Goal: Task Accomplishment & Management: Manage account settings

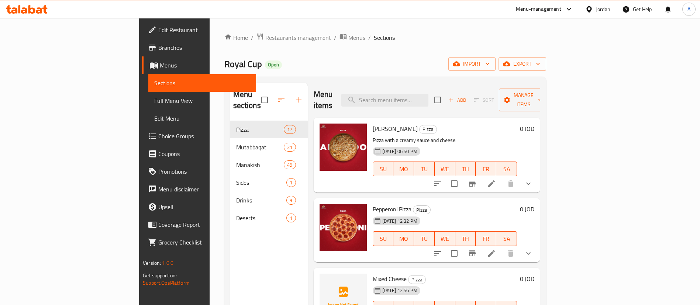
click at [517, 136] on p "Pizza with a creamy sauce and cheese." at bounding box center [445, 140] width 144 height 9
click at [537, 175] on button "show more" at bounding box center [529, 184] width 18 height 18
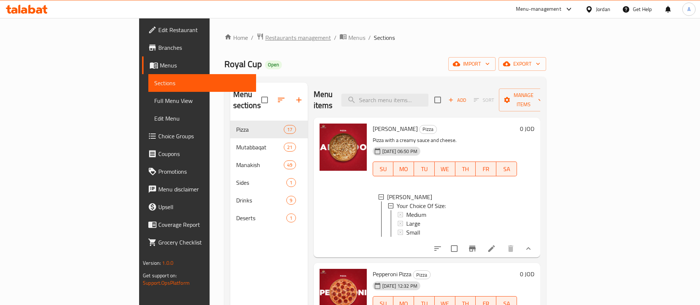
click at [224, 44] on div "Home / Restaurants management / Menus / Sections Royal Cup Open import export M…" at bounding box center [385, 213] width 322 height 361
click at [265, 37] on span "Restaurants management" at bounding box center [298, 37] width 66 height 9
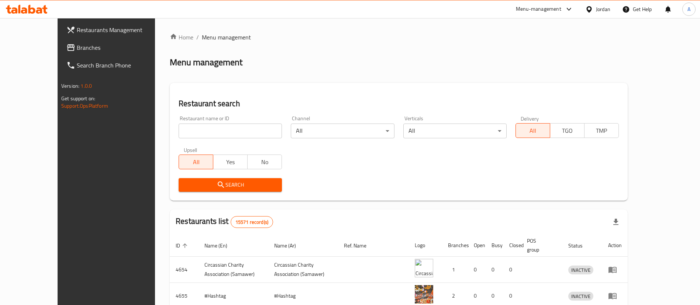
click at [379, 46] on div "Home / Menu management Menu management Restaurant search Restaurant name or ID …" at bounding box center [399, 264] width 458 height 463
click at [206, 126] on input "search" at bounding box center [230, 131] width 103 height 15
type input "baraa cookies"
click at [221, 176] on div "Search" at bounding box center [230, 185] width 112 height 23
click at [221, 177] on div "Search" at bounding box center [230, 185] width 112 height 23
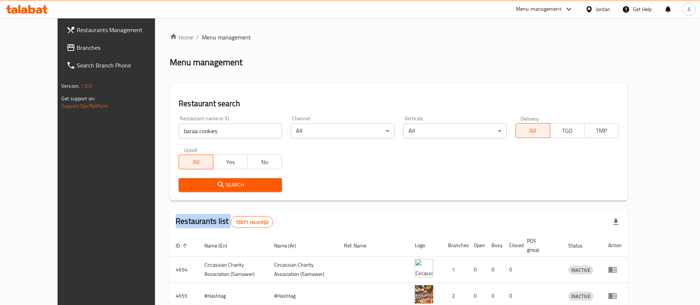
click at [221, 180] on span "Search" at bounding box center [231, 184] width 92 height 9
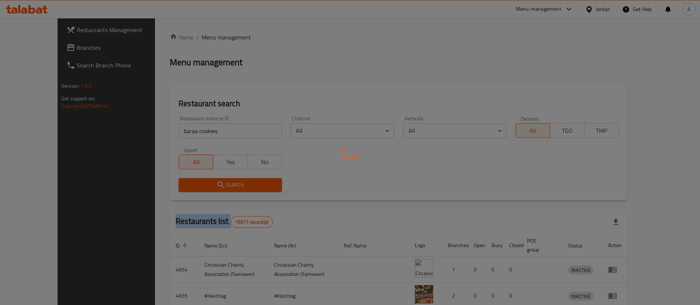
click at [222, 181] on div at bounding box center [350, 152] width 700 height 305
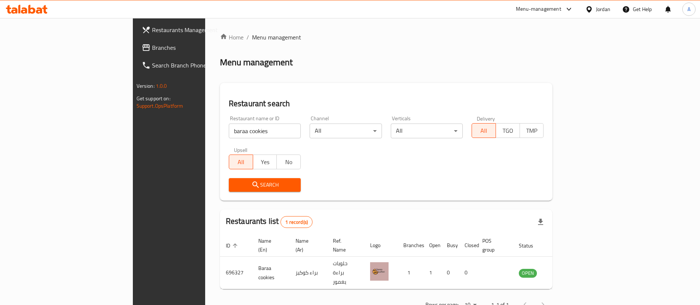
drag, startPoint x: 614, startPoint y: 80, endPoint x: 607, endPoint y: 86, distance: 8.9
click at [553, 80] on div "Home / Menu management Menu management Restaurant search Restaurant name or ID …" at bounding box center [386, 174] width 333 height 282
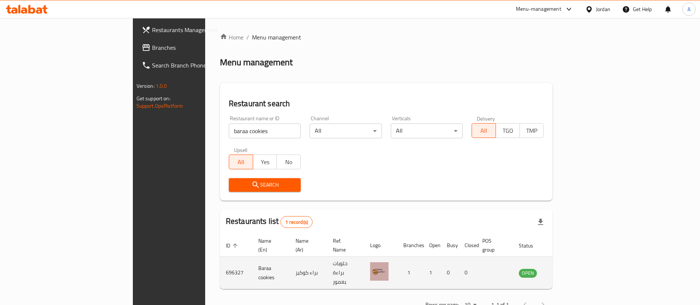
click at [571, 269] on link "enhanced table" at bounding box center [565, 273] width 14 height 9
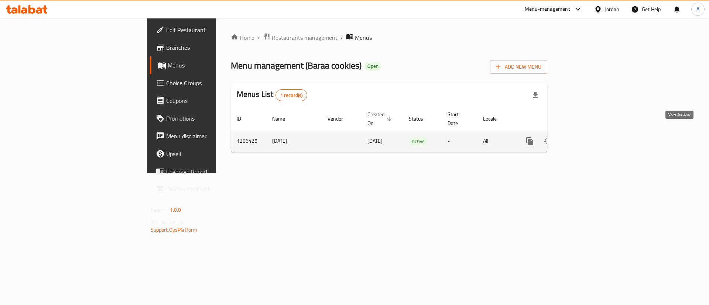
click at [587, 137] on icon "enhanced table" at bounding box center [582, 141] width 9 height 9
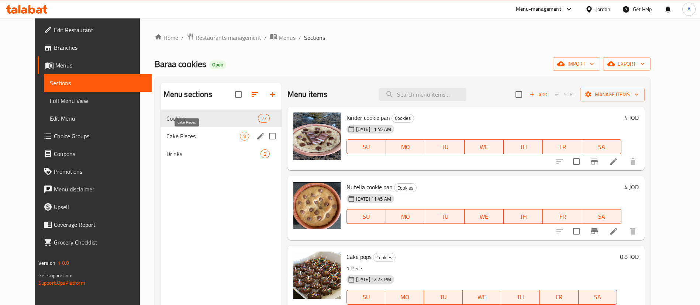
click at [201, 134] on span "Cake Pieces" at bounding box center [202, 136] width 73 height 9
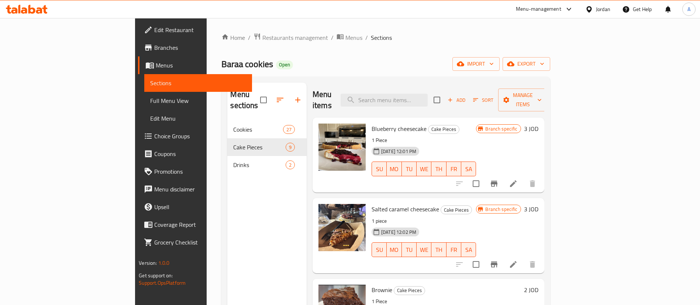
click at [466, 96] on span "Add" at bounding box center [457, 100] width 20 height 8
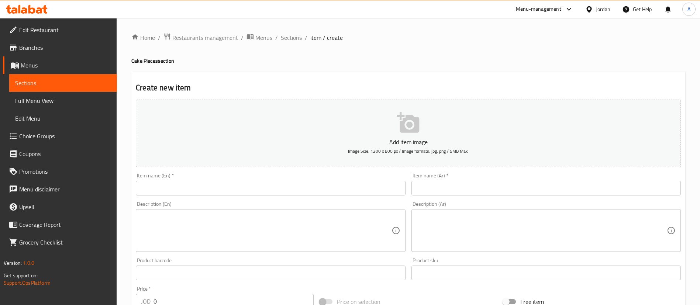
click at [341, 186] on input "text" at bounding box center [270, 188] width 269 height 15
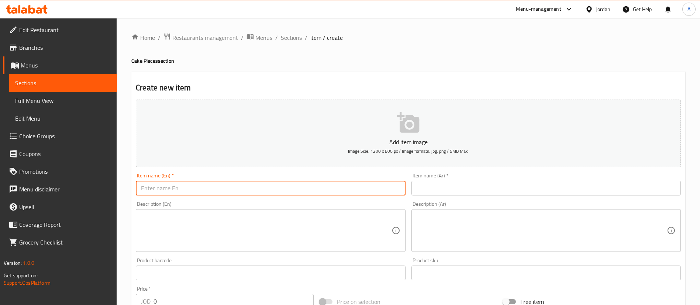
paste input "Tiramisu brownie"
type input "Tiramisu brownie"
click at [438, 187] on input "text" at bounding box center [545, 188] width 269 height 15
paste input "براوني تيراميسو"
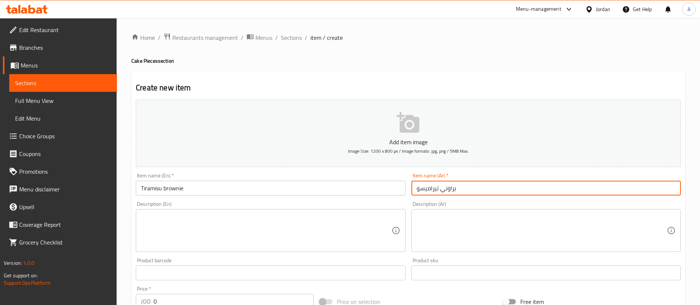
type input "براوني تيراميسو"
click at [319, 233] on textarea at bounding box center [266, 230] width 250 height 35
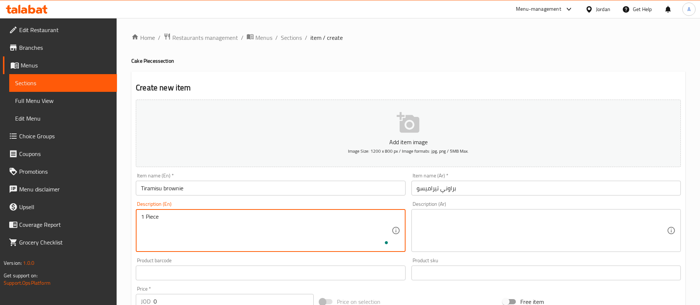
type textarea "1 Piece"
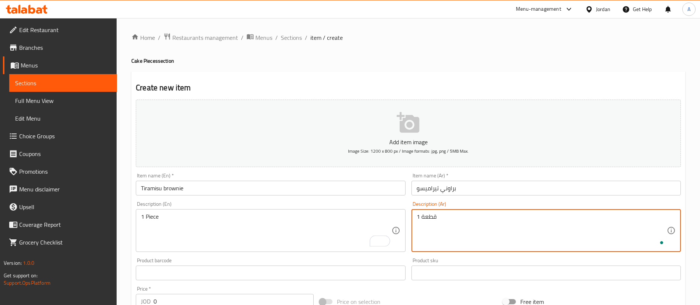
type textarea "قطعة 1"
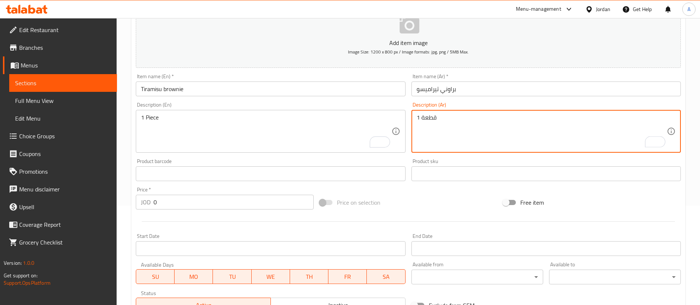
scroll to position [111, 0]
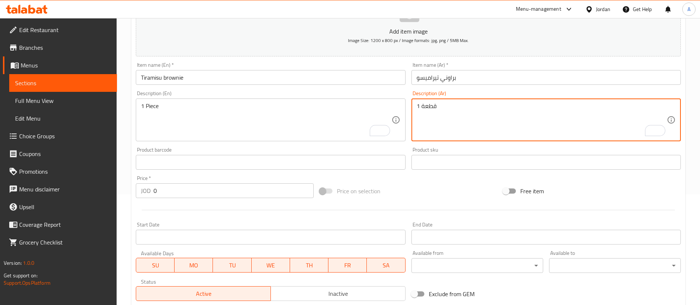
click at [103, 197] on div "Edit Restaurant Branches Menus Sections Full Menu View Edit Menu Choice Groups …" at bounding box center [350, 158] width 700 height 503
paste input "3.75"
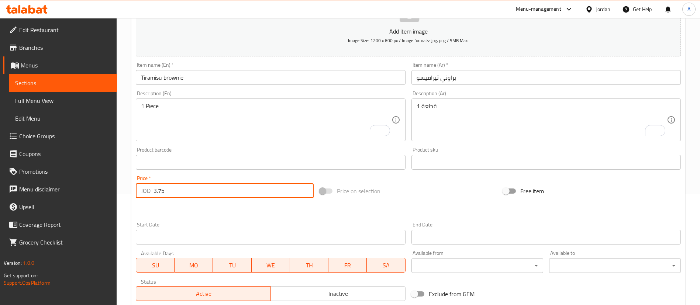
type input "3.75"
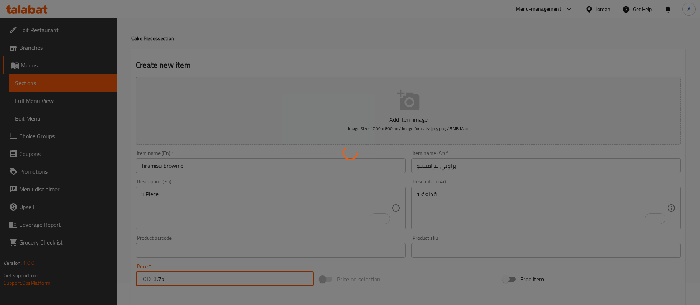
scroll to position [0, 0]
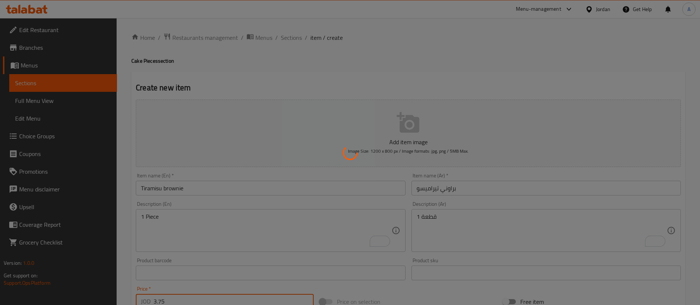
type input "0"
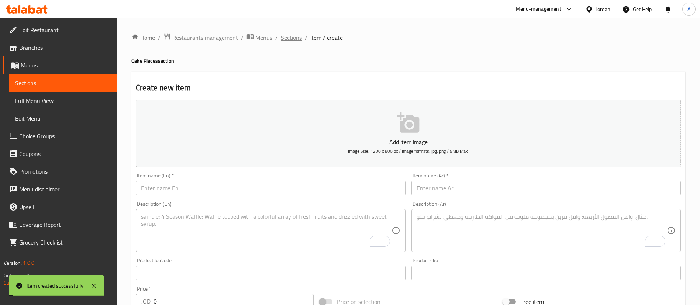
click at [287, 39] on span "Sections" at bounding box center [291, 37] width 21 height 9
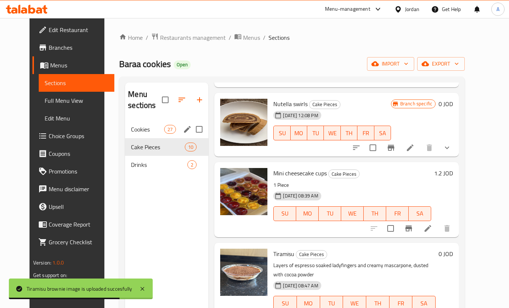
click at [152, 131] on span "Cookies" at bounding box center [147, 129] width 33 height 9
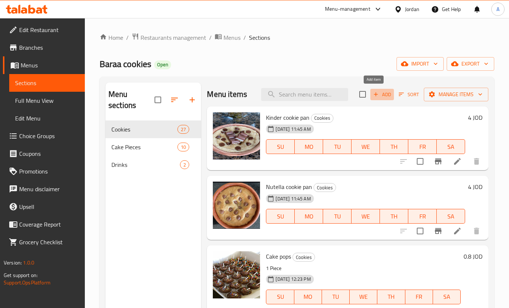
click at [383, 98] on span "Add" at bounding box center [382, 94] width 20 height 8
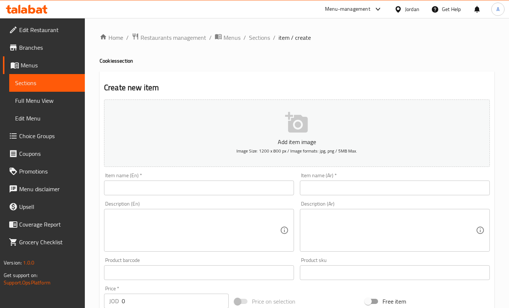
drag, startPoint x: 263, startPoint y: 189, endPoint x: 266, endPoint y: 178, distance: 11.5
click at [263, 188] on input "text" at bounding box center [199, 188] width 190 height 15
paste input "[PERSON_NAME]"
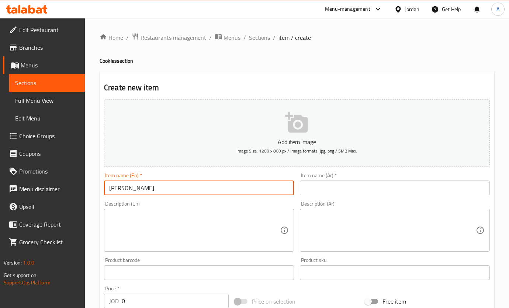
type input "[PERSON_NAME]"
click at [330, 196] on div "Item name (Ar)   * Item name (Ar) *" at bounding box center [395, 184] width 196 height 28
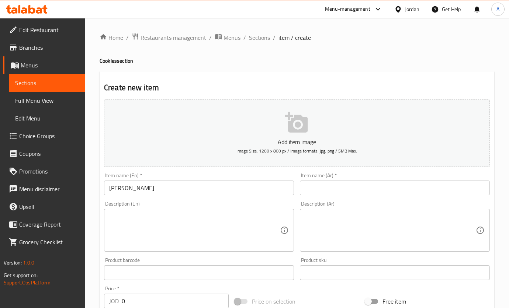
click at [331, 189] on input "text" at bounding box center [395, 188] width 190 height 15
paste input "أوريو ترافل"
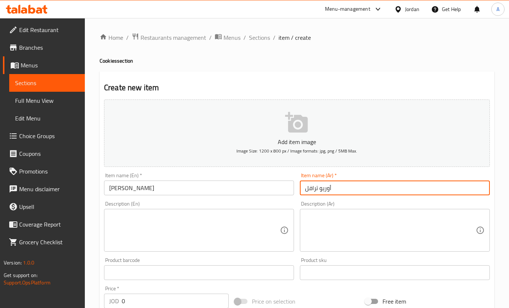
type input "أوريو ترافل"
click at [249, 218] on textarea at bounding box center [194, 230] width 171 height 35
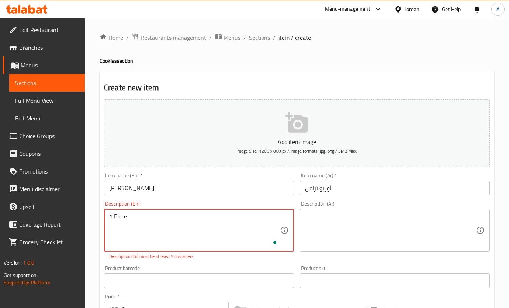
type textarea "1 Piece"
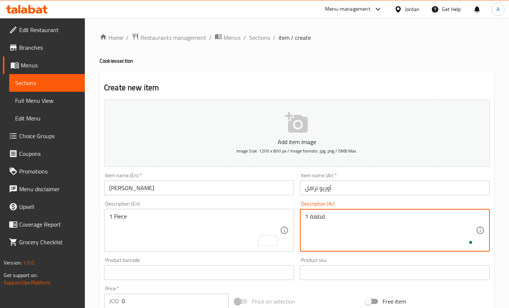
scroll to position [111, 0]
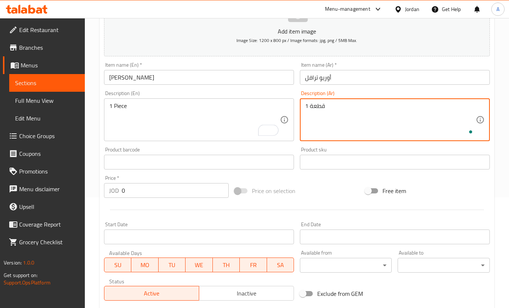
type textarea "قطعة 1"
drag, startPoint x: 134, startPoint y: 188, endPoint x: 91, endPoint y: 185, distance: 42.9
click at [97, 190] on div "Home / Restaurants management / Menus / Sections / item / create Cookies sectio…" at bounding box center [297, 158] width 424 height 503
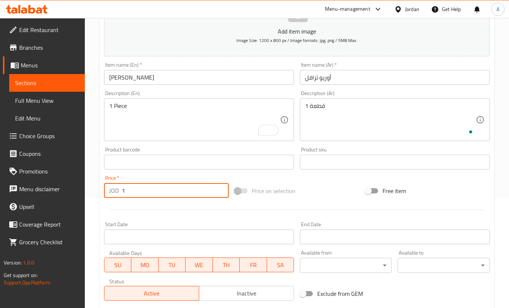
type input "1"
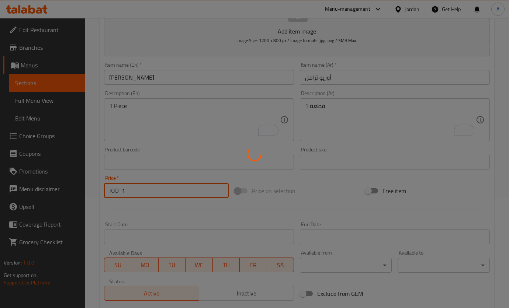
type input "0"
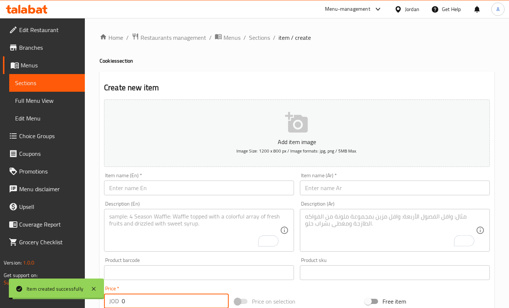
drag, startPoint x: 265, startPoint y: 42, endPoint x: 266, endPoint y: 46, distance: 4.1
click at [266, 42] on span "Sections" at bounding box center [259, 37] width 21 height 9
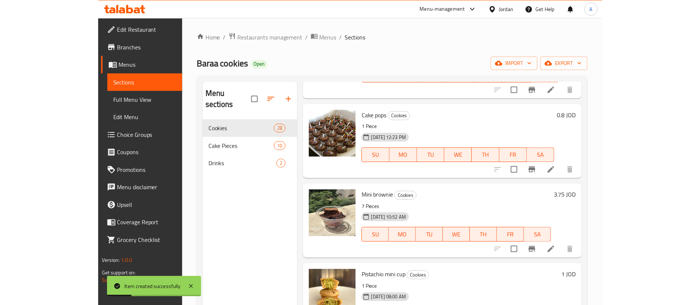
scroll to position [111, 0]
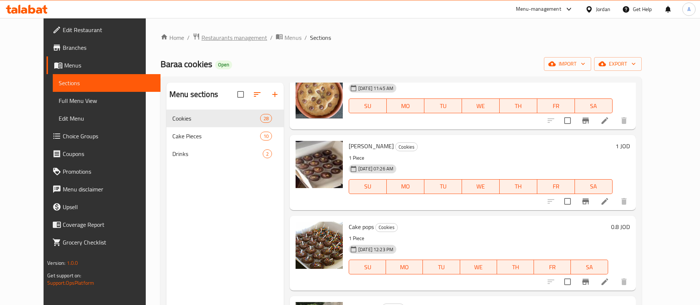
click at [210, 35] on span "Restaurants management" at bounding box center [234, 37] width 66 height 9
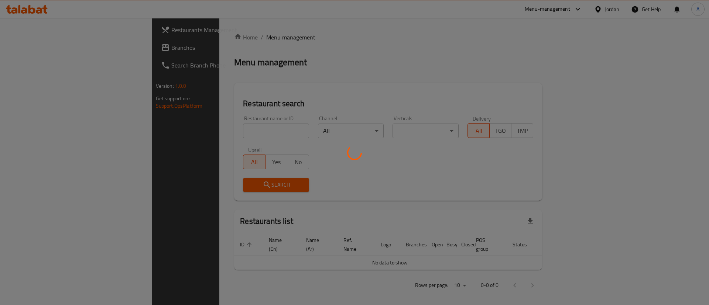
click at [212, 128] on div at bounding box center [354, 152] width 709 height 305
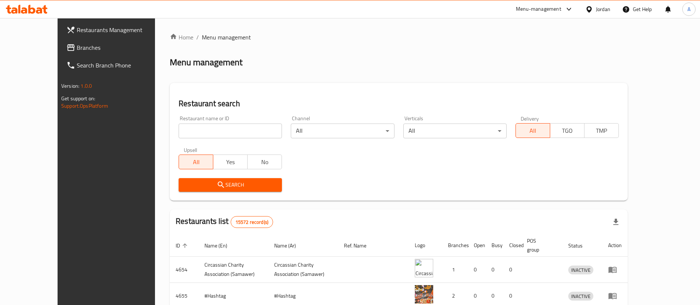
click at [212, 127] on div "Home / Menu management Menu management Restaurant search Restaurant name or ID …" at bounding box center [399, 264] width 458 height 463
click at [211, 127] on input "search" at bounding box center [230, 131] width 103 height 15
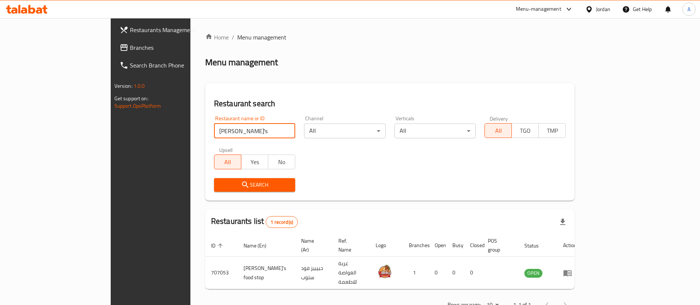
drag, startPoint x: 95, startPoint y: 139, endPoint x: 83, endPoint y: 139, distance: 11.4
click at [111, 139] on div "Restaurants Management Branches Search Branch Phone Version: 1.0.0 Get support …" at bounding box center [350, 173] width 479 height 311
type input "س"
type input "samovar"
click button "Search" at bounding box center [254, 185] width 81 height 14
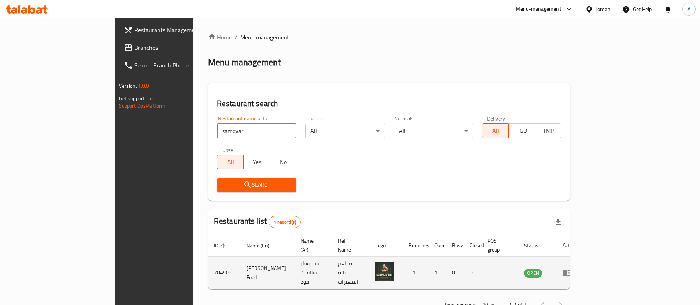
click at [576, 269] on link "enhanced table" at bounding box center [570, 273] width 14 height 9
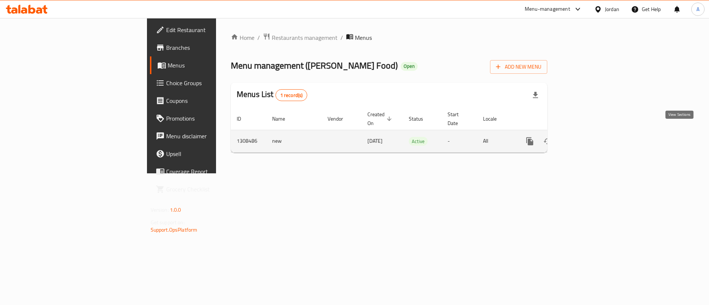
click at [597, 131] on td "enhanced table" at bounding box center [556, 141] width 83 height 23
click at [586, 138] on icon "enhanced table" at bounding box center [582, 141] width 7 height 7
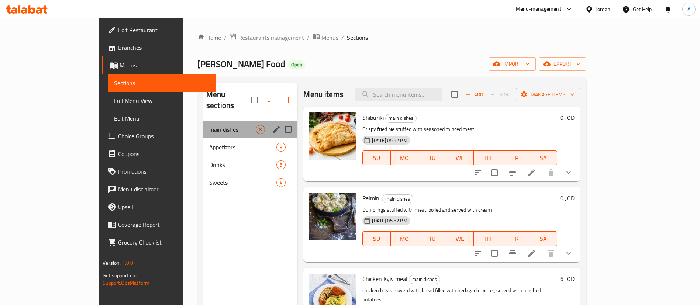
click at [203, 123] on div "main dishes 8" at bounding box center [250, 130] width 94 height 18
click at [209, 143] on span "Appetizers" at bounding box center [242, 147] width 67 height 9
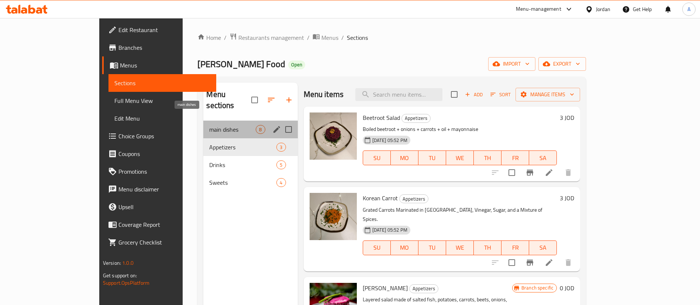
click at [209, 125] on span "main dishes" at bounding box center [232, 129] width 46 height 9
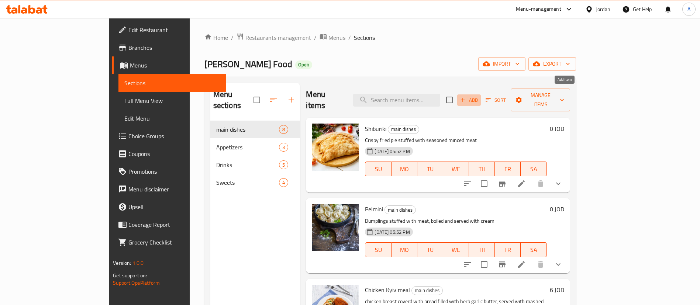
click at [466, 97] on icon "button" at bounding box center [462, 100] width 7 height 7
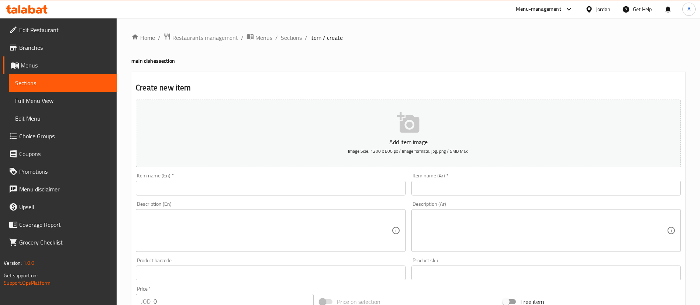
click at [279, 182] on input "text" at bounding box center [270, 188] width 269 height 15
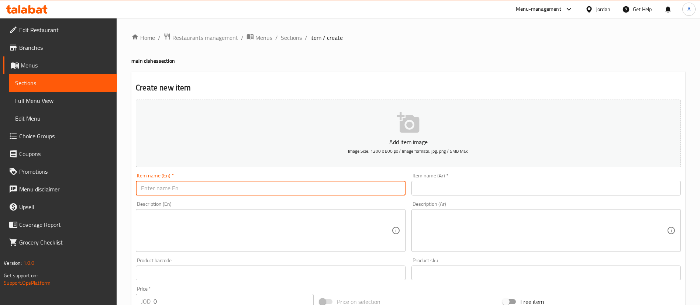
paste input "Borscht"
type input "Borscht"
click at [420, 183] on input "text" at bounding box center [545, 188] width 269 height 15
paste input "البرش [PERSON_NAME]"
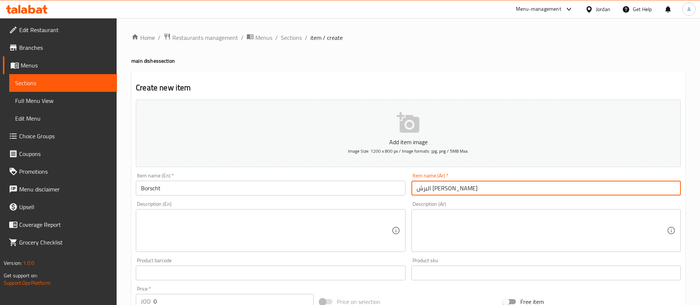
type input "البرش [PERSON_NAME]"
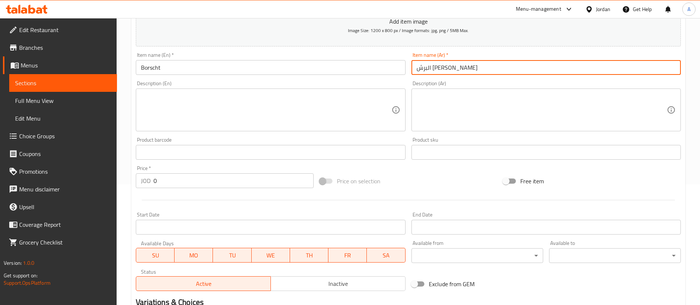
scroll to position [166, 0]
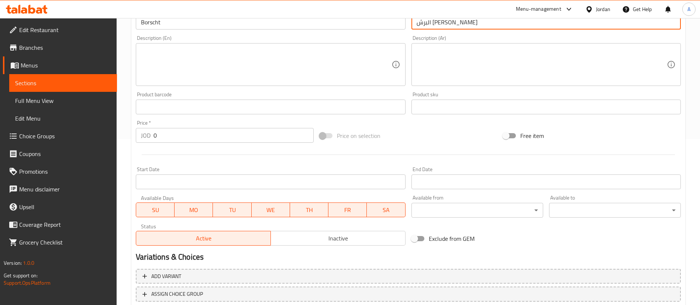
drag, startPoint x: 174, startPoint y: 135, endPoint x: 31, endPoint y: 145, distance: 143.9
click at [31, 145] on div "Edit Restaurant Branches Menus Sections Full Menu View Edit Menu Choice Groups …" at bounding box center [350, 103] width 700 height 503
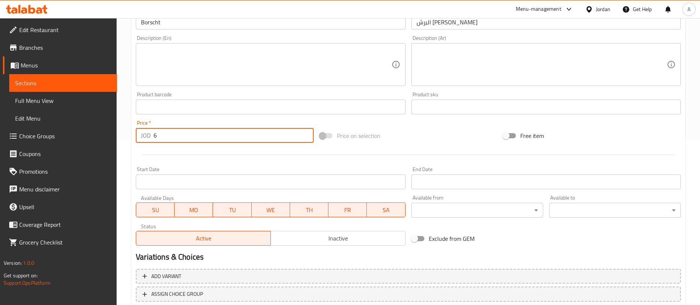
type input "6"
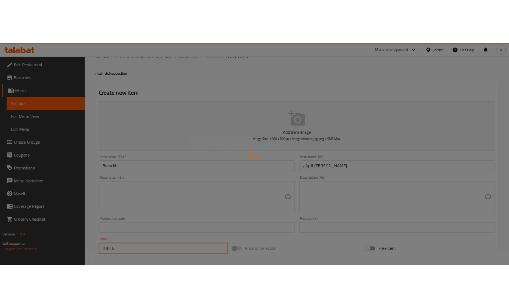
scroll to position [0, 0]
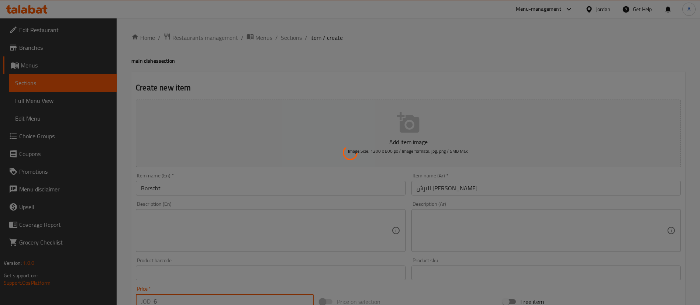
type input "0"
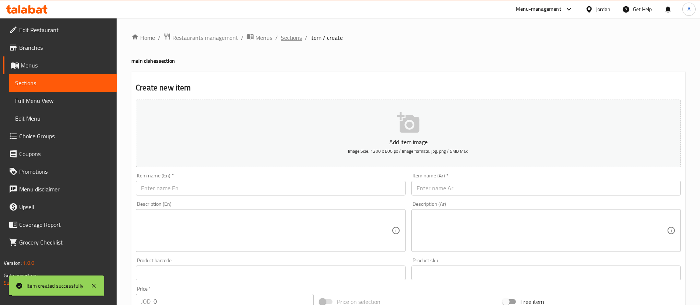
click at [285, 42] on span "Sections" at bounding box center [291, 37] width 21 height 9
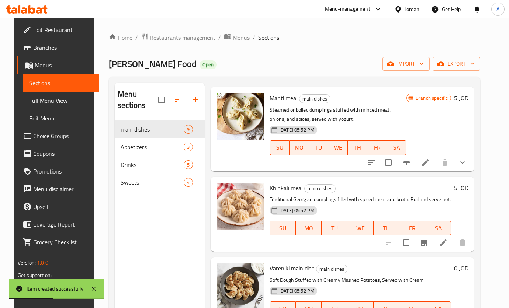
scroll to position [103, 0]
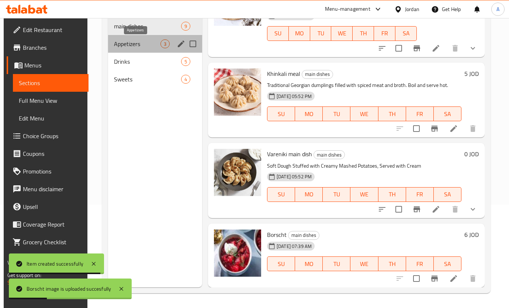
click at [145, 43] on span "Appetizers" at bounding box center [137, 43] width 46 height 9
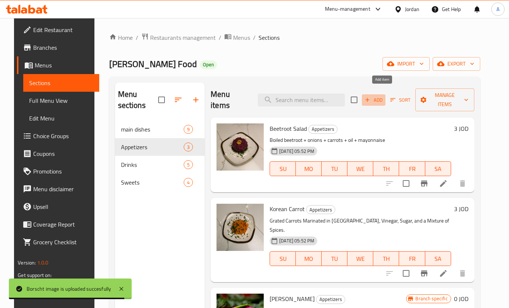
click at [370, 98] on icon "button" at bounding box center [368, 100] width 4 height 4
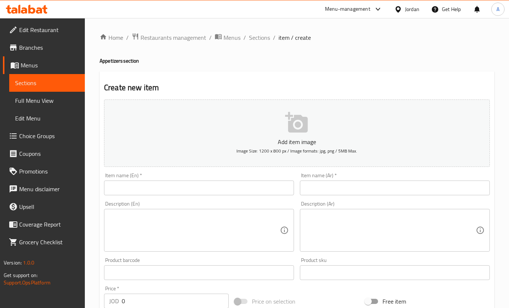
drag, startPoint x: 245, startPoint y: 180, endPoint x: 245, endPoint y: 189, distance: 9.2
click at [245, 182] on div "Item name (En)   * Item name (En) *" at bounding box center [199, 184] width 190 height 23
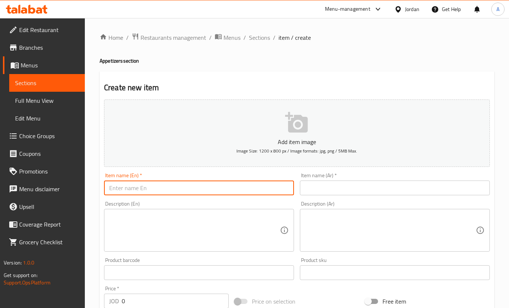
click at [245, 190] on input "text" at bounding box center [199, 188] width 190 height 15
paste input "[PERSON_NAME]"
drag, startPoint x: 241, startPoint y: 175, endPoint x: 133, endPoint y: 200, distance: 110.2
click at [144, 203] on div "Description (En) Description (En)" at bounding box center [199, 226] width 190 height 51
drag, startPoint x: 113, startPoint y: 189, endPoint x: 109, endPoint y: 189, distance: 4.1
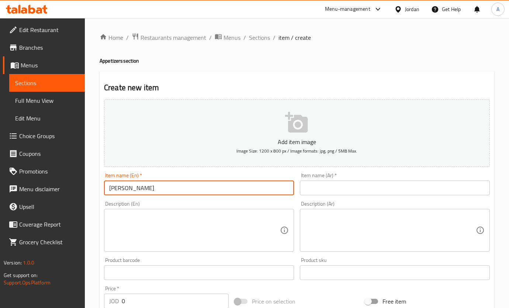
click at [109, 189] on input "[PERSON_NAME]" at bounding box center [199, 188] width 190 height 15
click at [150, 195] on input "[PERSON_NAME]" at bounding box center [199, 188] width 190 height 15
type input "[PERSON_NAME]"
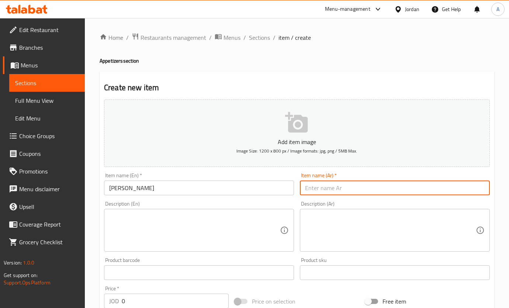
drag, startPoint x: 130, startPoint y: 184, endPoint x: 103, endPoint y: 114, distance: 75.5
click at [68, 174] on div "Edit Restaurant Branches Menus Sections Full Menu View Edit Menu Choice Groups …" at bounding box center [254, 269] width 509 height 503
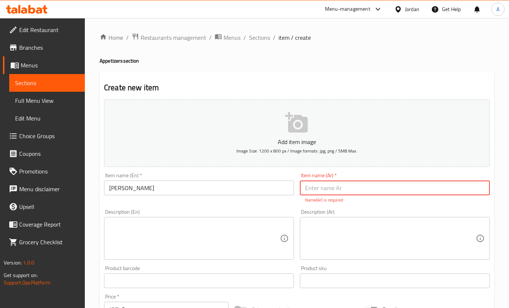
click at [325, 181] on input "text" at bounding box center [395, 188] width 190 height 15
paste input "سلطة أوليفييه"
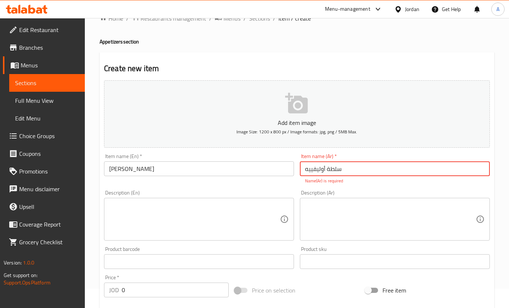
scroll to position [111, 0]
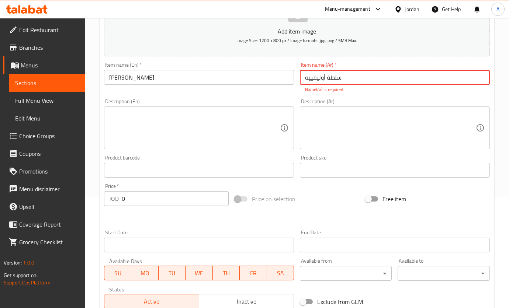
type input "سلطة أوليفييه"
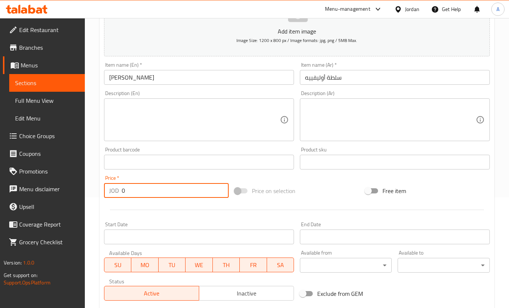
drag, startPoint x: 157, startPoint y: 202, endPoint x: 106, endPoint y: 213, distance: 52.3
click at [110, 211] on div "Add item image Image Size: 1200 x 800 px / Image formats: jpg, png / 5MB Max. I…" at bounding box center [297, 145] width 392 height 318
type input "3.75"
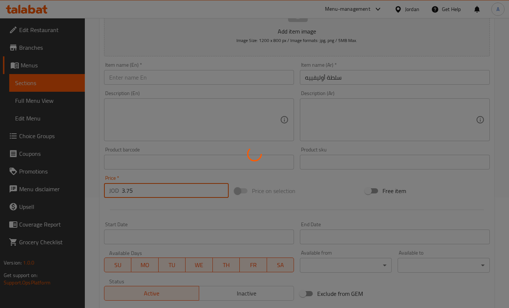
type input "0"
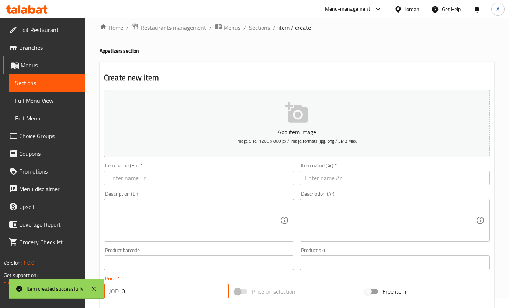
scroll to position [0, 0]
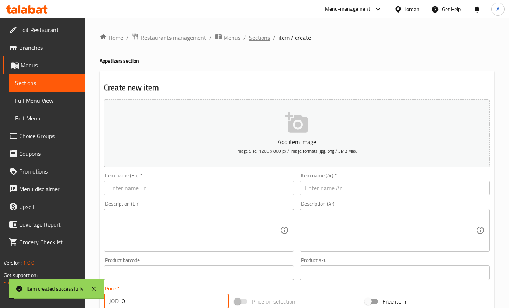
click at [255, 34] on span "Sections" at bounding box center [259, 37] width 21 height 9
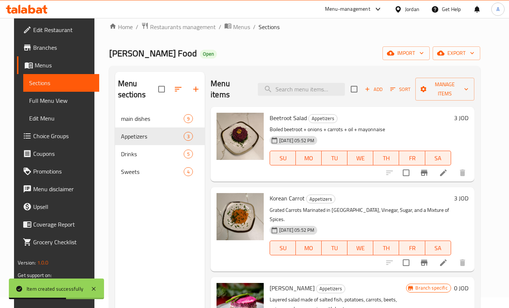
scroll to position [103, 0]
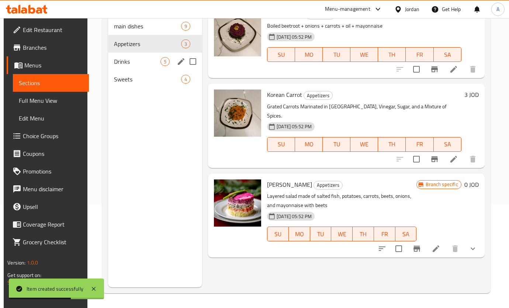
drag, startPoint x: 170, startPoint y: 62, endPoint x: 161, endPoint y: 51, distance: 14.1
click at [170, 62] on div "Drinks 5" at bounding box center [155, 62] width 94 height 18
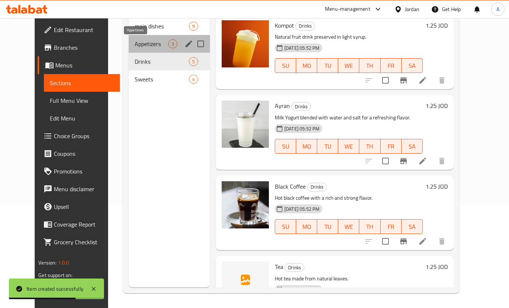
drag, startPoint x: 146, startPoint y: 45, endPoint x: 167, endPoint y: 57, distance: 23.6
click at [146, 45] on span "Appetizers" at bounding box center [152, 43] width 34 height 9
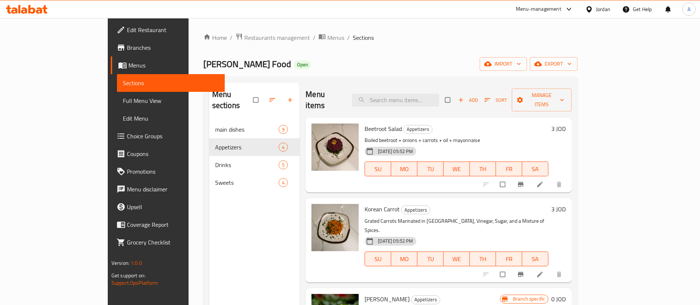
click at [48, 6] on div at bounding box center [27, 9] width 54 height 15
click at [46, 9] on icon at bounding box center [27, 9] width 42 height 9
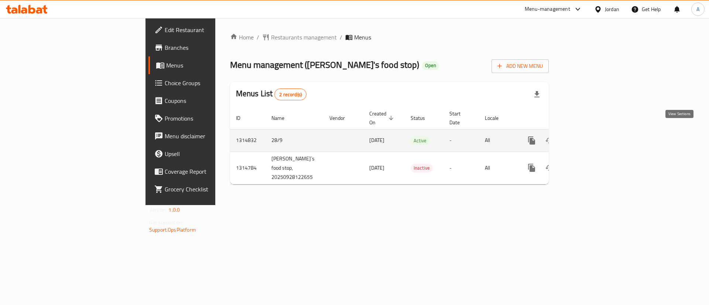
click at [593, 132] on link "enhanced table" at bounding box center [585, 141] width 18 height 18
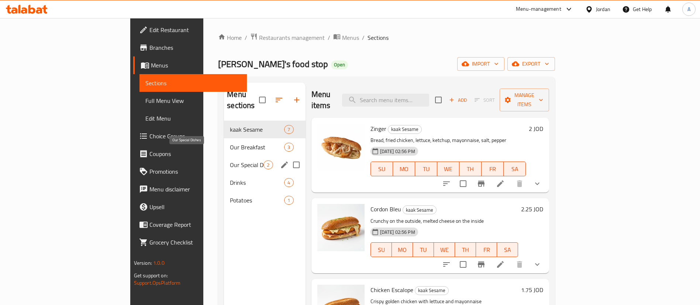
drag, startPoint x: 149, startPoint y: 155, endPoint x: 156, endPoint y: 141, distance: 15.7
click at [230, 161] on span "Our Special Dishes" at bounding box center [247, 165] width 34 height 9
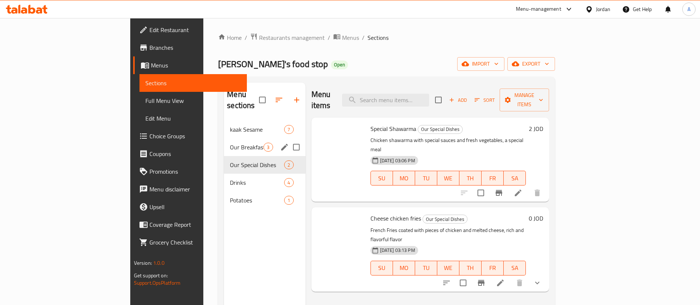
click at [230, 143] on span "Our Breakfast" at bounding box center [247, 147] width 34 height 9
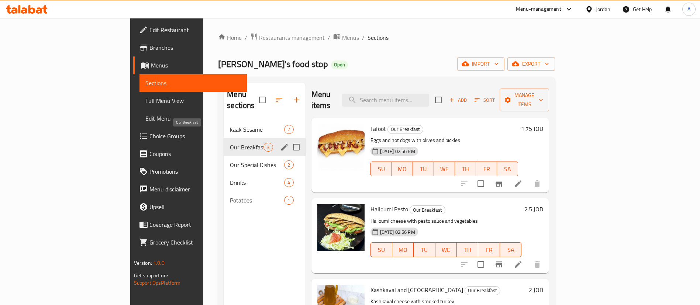
click at [224, 156] on div "Our Special Dishes 2" at bounding box center [264, 165] width 81 height 18
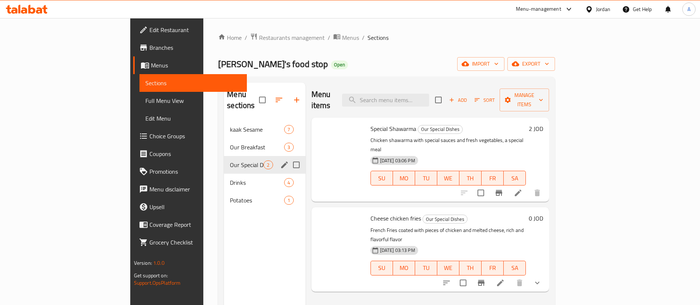
click at [230, 143] on span "Our Breakfast" at bounding box center [257, 147] width 54 height 9
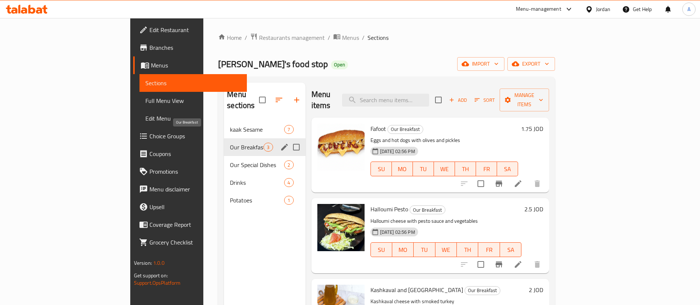
click at [224, 156] on div "Our Special Dishes 2" at bounding box center [264, 165] width 81 height 18
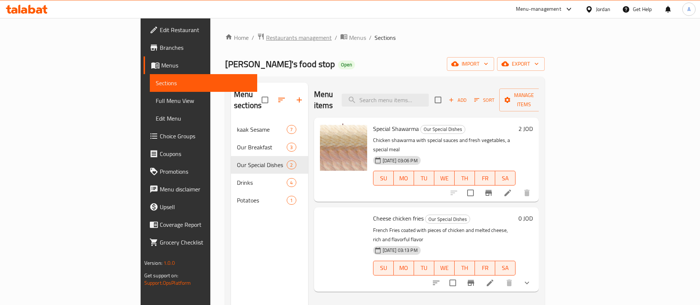
click at [266, 39] on span "Restaurants management" at bounding box center [299, 37] width 66 height 9
